Goal: Information Seeking & Learning: Learn about a topic

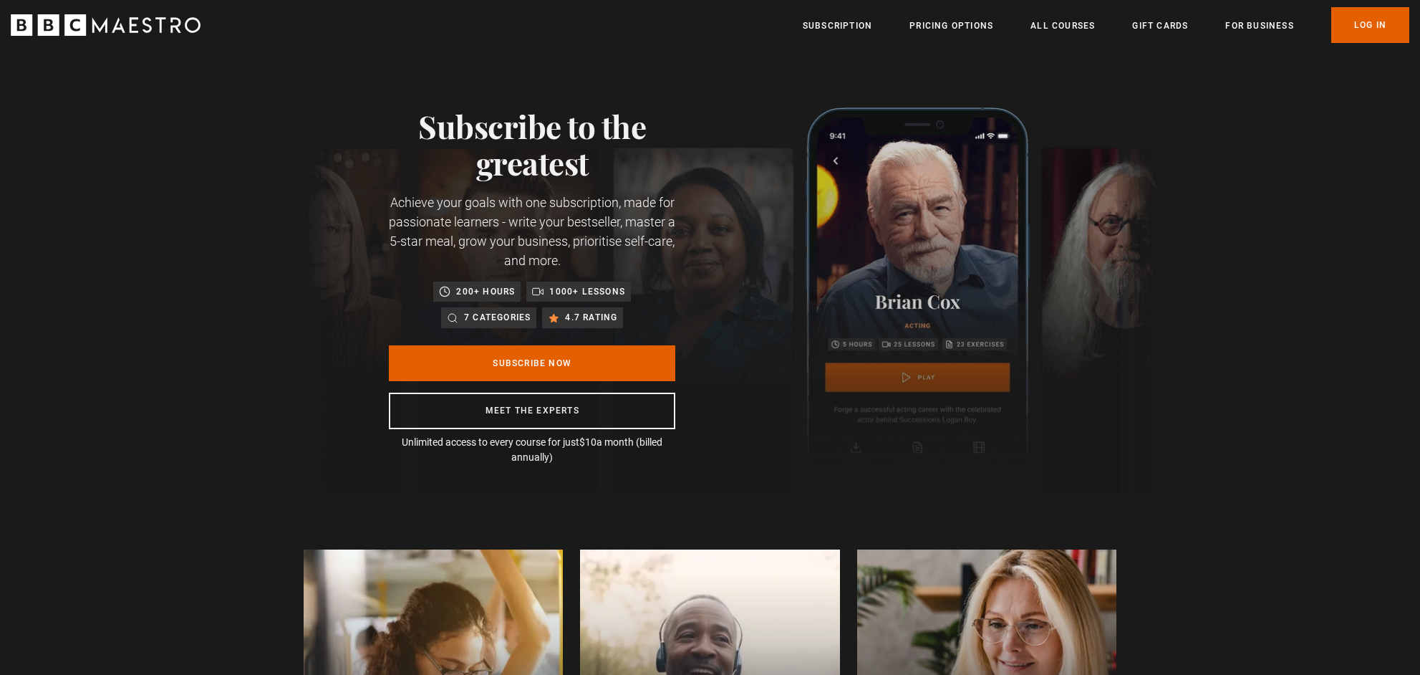
click at [86, 24] on icon "BBC Maestro" at bounding box center [74, 24] width 21 height 21
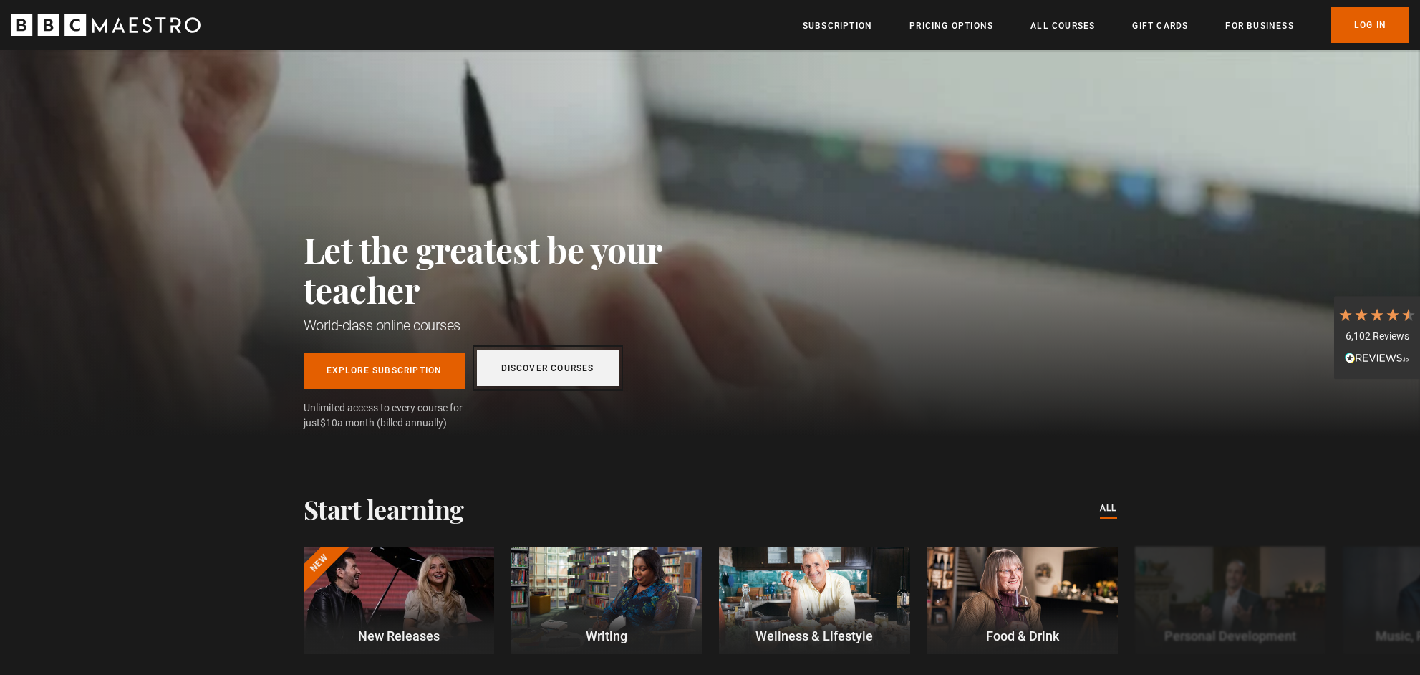
click at [563, 369] on link "Discover Courses" at bounding box center [548, 368] width 142 height 37
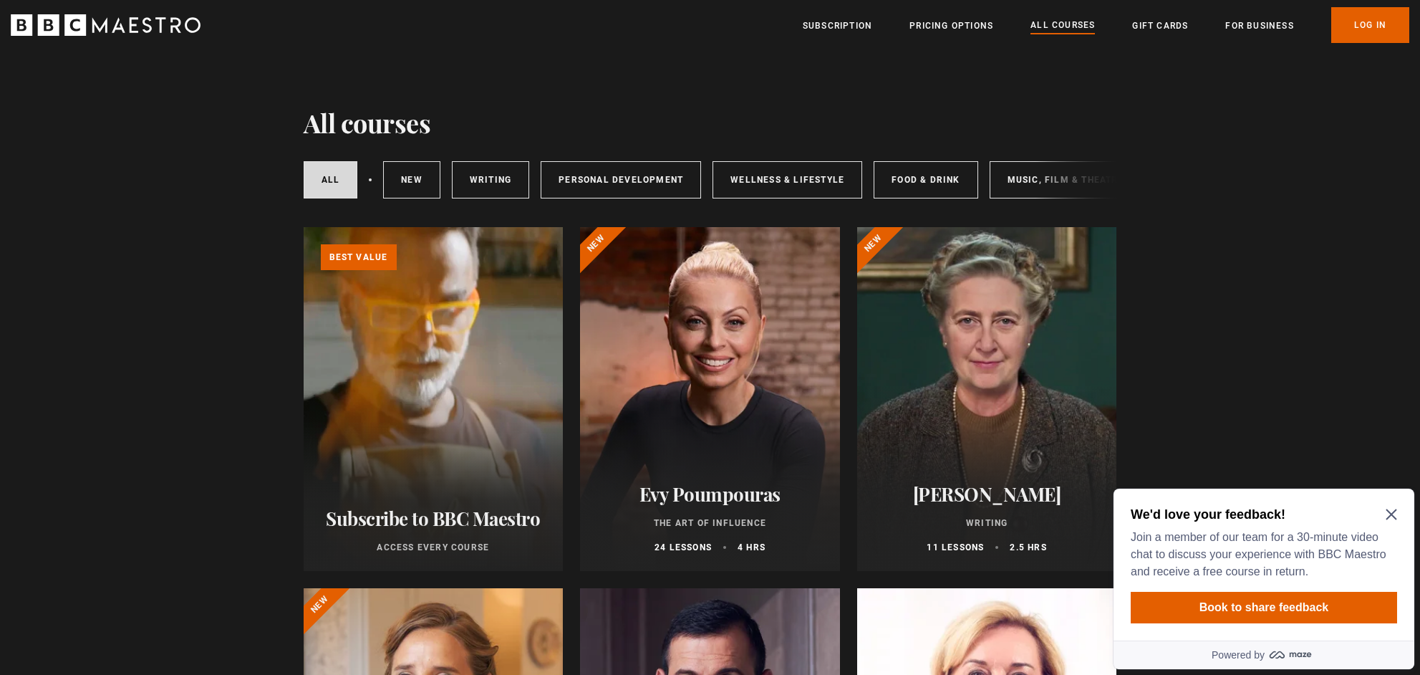
click at [1387, 521] on h2 "We'd love your feedback!" at bounding box center [1261, 514] width 261 height 17
click at [1390, 519] on icon "Close Maze Prompt" at bounding box center [1391, 514] width 11 height 11
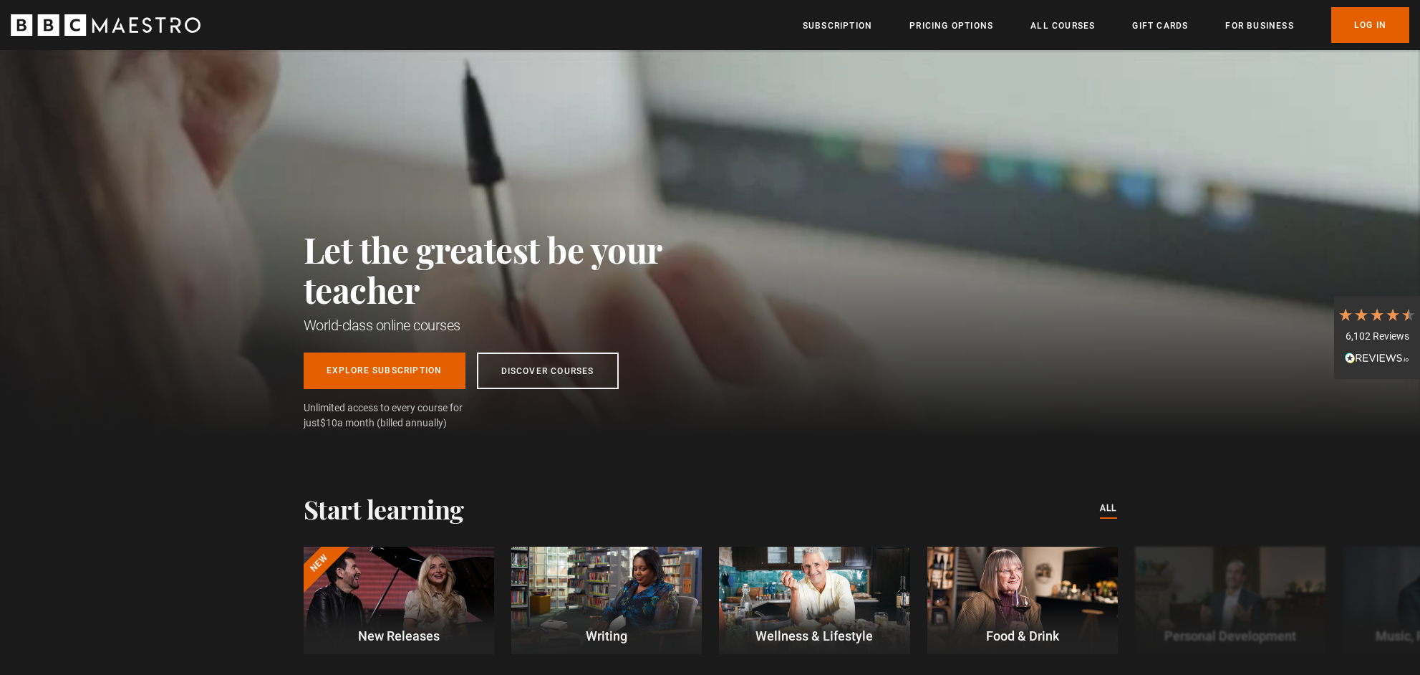
click at [1273, 381] on div "Let the greatest be your teacher World-class online courses Explore Subscriptio…" at bounding box center [710, 243] width 1420 height 386
click at [534, 385] on link "Discover Courses" at bounding box center [548, 368] width 142 height 37
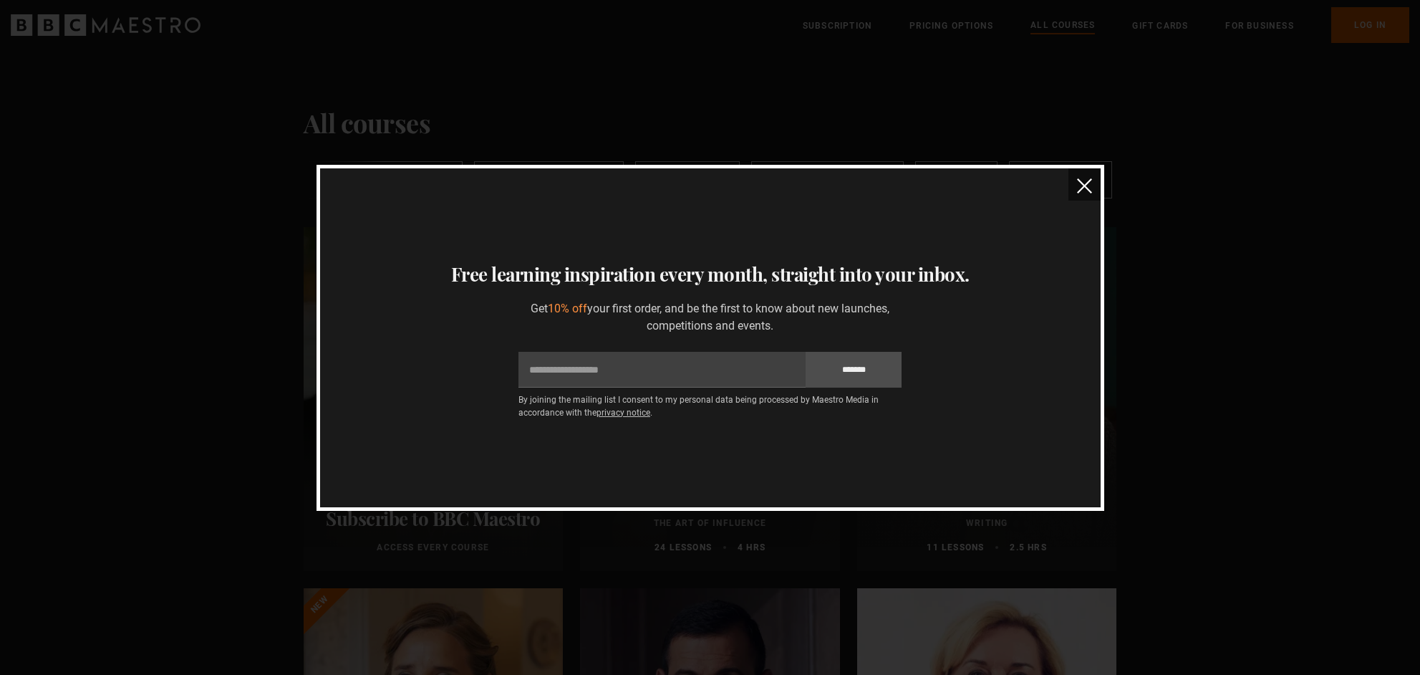
click at [1082, 191] on img "close" at bounding box center [1084, 185] width 15 height 15
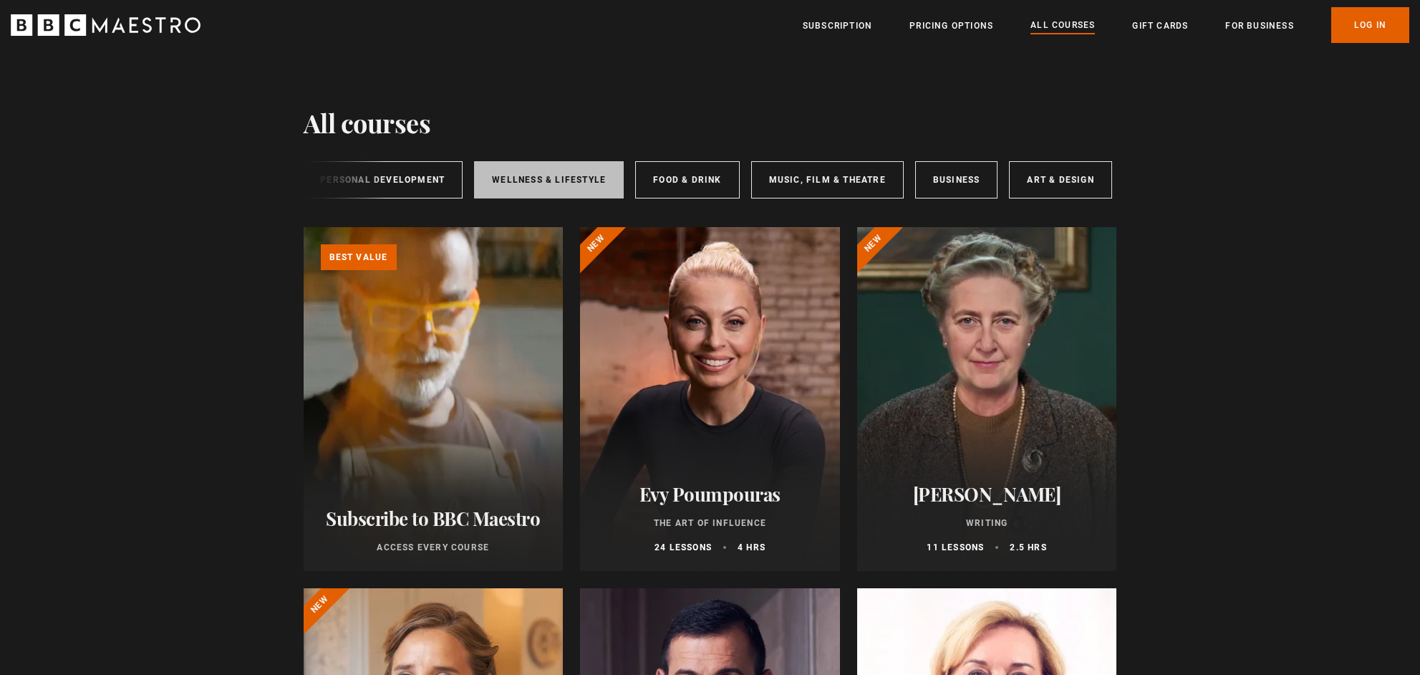
click at [583, 190] on link "Wellness & Lifestyle" at bounding box center [549, 179] width 150 height 37
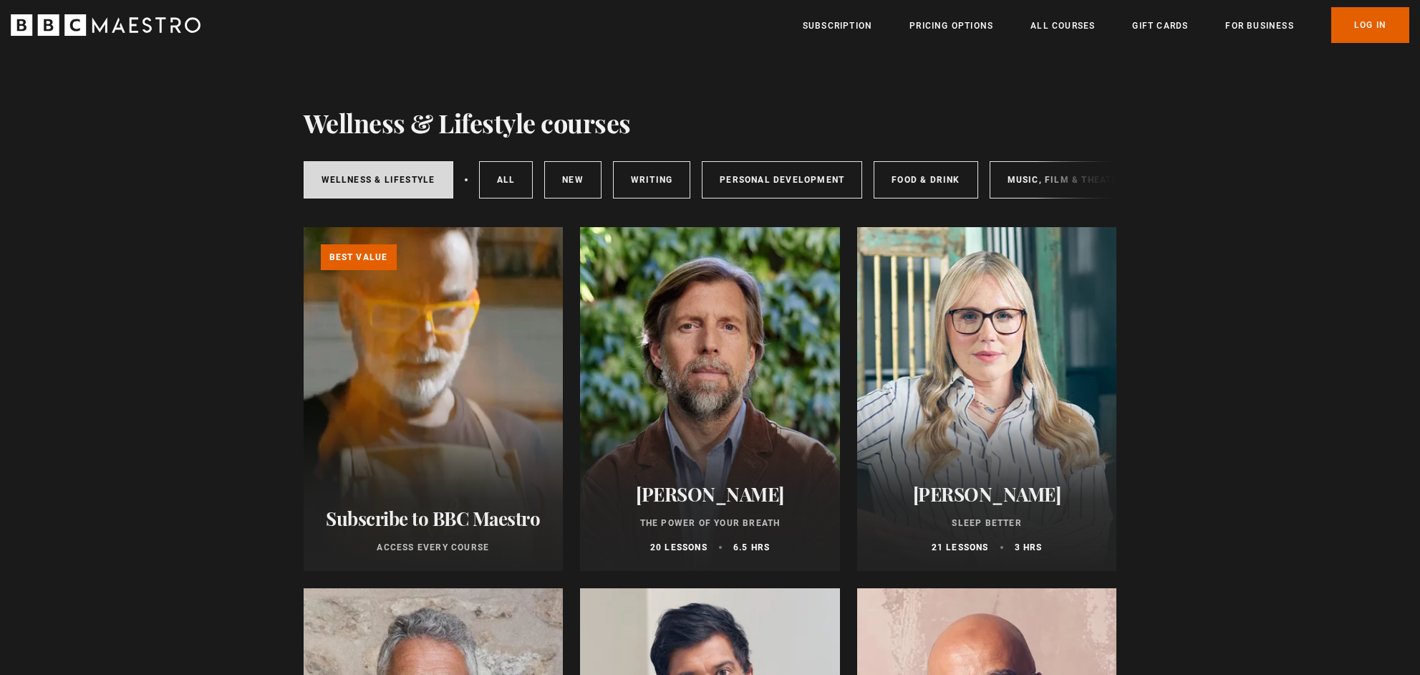
click at [400, 115] on h1 "Wellness & Lifestyle courses" at bounding box center [467, 122] width 327 height 30
click at [169, 23] on icon "BBC Maestro" at bounding box center [106, 24] width 190 height 21
